Goal: Transaction & Acquisition: Download file/media

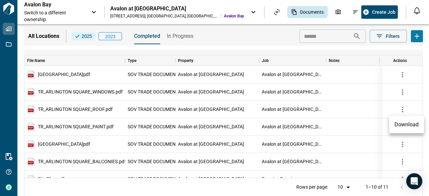
click at [277, 11] on div at bounding box center [214, 98] width 429 height 196
click at [321, 12] on icon "Issues & Info" at bounding box center [355, 12] width 6 height 6
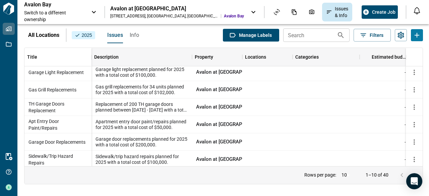
scroll to position [77, 0]
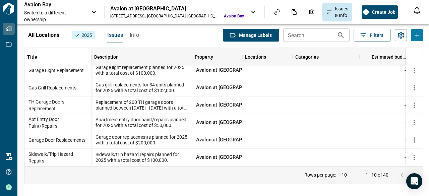
click at [42, 34] on p "All Locations" at bounding box center [43, 35] width 31 height 8
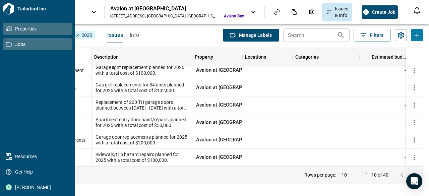
click at [6, 43] on icon at bounding box center [9, 44] width 6 height 5
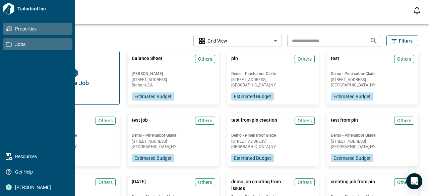
click at [8, 26] on icon at bounding box center [9, 29] width 6 height 6
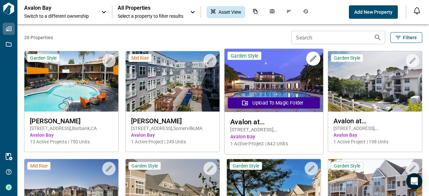
click at [275, 80] on img at bounding box center [273, 80] width 99 height 63
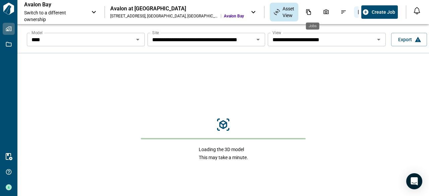
click at [321, 14] on icon "Jobs" at bounding box center [361, 12] width 6 height 6
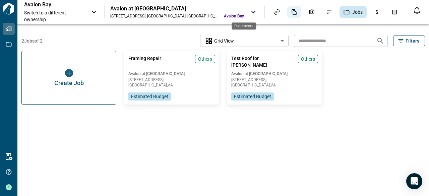
click at [291, 11] on icon "Documents" at bounding box center [294, 12] width 6 height 6
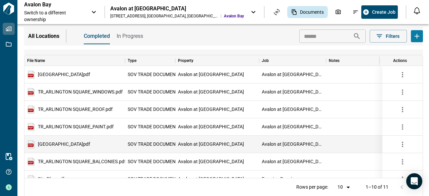
click at [72, 143] on span "[GEOGRAPHIC_DATA]pdf" at bounding box center [64, 144] width 52 height 4
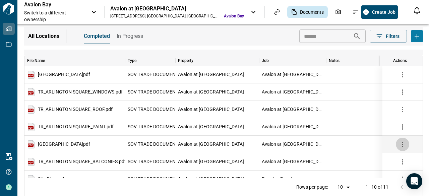
click at [321, 144] on icon "button" at bounding box center [402, 144] width 8 height 8
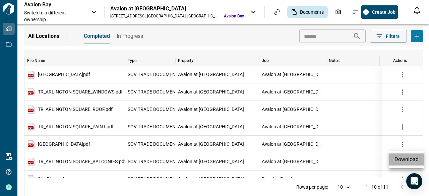
click at [321, 155] on li "Download" at bounding box center [406, 159] width 35 height 12
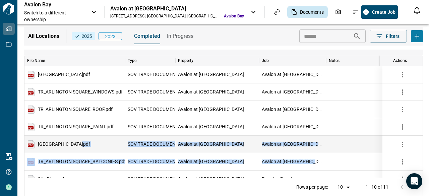
drag, startPoint x: 81, startPoint y: 143, endPoint x: 308, endPoint y: 152, distance: 227.4
click at [308, 153] on div "[GEOGRAPHIC_DATA]pdf SOV TRADE DOCUMENT Avalon at [GEOGRAPHIC_DATA] [GEOGRAPHIC…" at bounding box center [337, 153] width 627 height 174
